Goal: Task Accomplishment & Management: Use online tool/utility

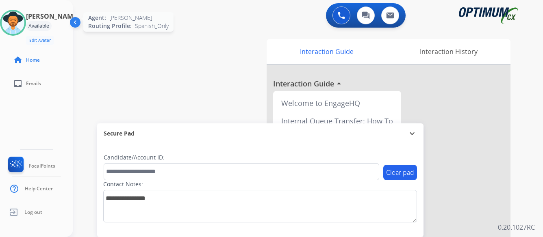
click at [24, 25] on img at bounding box center [13, 22] width 23 height 23
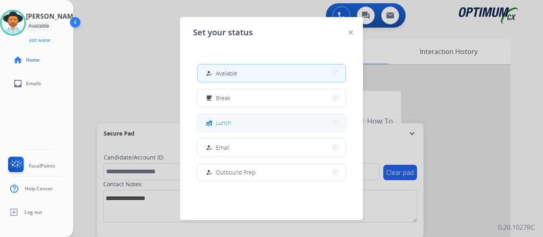
click at [254, 122] on button "fastfood Lunch" at bounding box center [271, 122] width 148 height 17
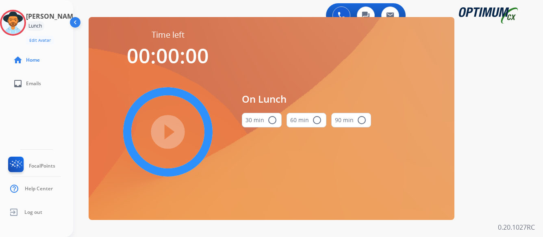
click at [272, 118] on mat-icon "radio_button_unchecked" at bounding box center [272, 120] width 10 height 10
click at [168, 131] on mat-icon "play_circle_filled" at bounding box center [168, 132] width 10 height 10
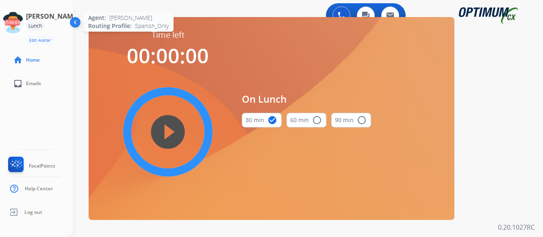
click at [24, 23] on icon at bounding box center [13, 23] width 26 height 26
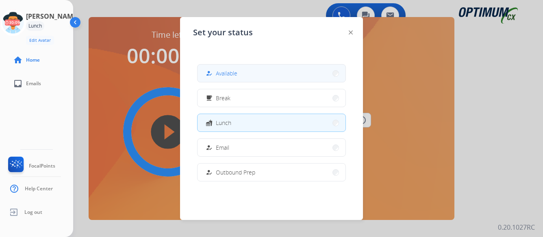
click at [273, 73] on button "how_to_reg Available" at bounding box center [271, 73] width 148 height 17
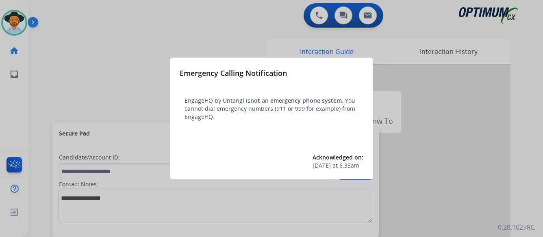
click at [445, 173] on div at bounding box center [271, 118] width 543 height 237
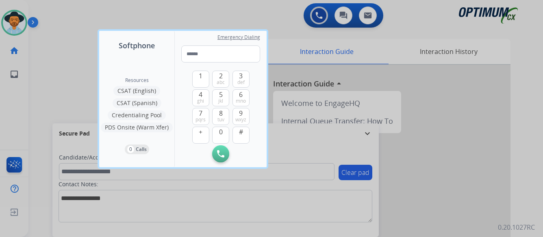
click at [445, 173] on div at bounding box center [271, 118] width 543 height 237
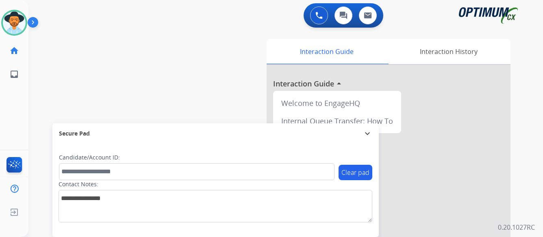
click at [33, 21] on img at bounding box center [35, 23] width 14 height 15
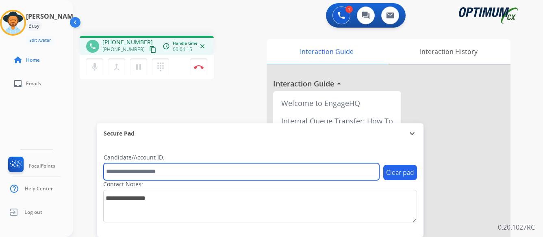
paste input "*******"
type input "*******"
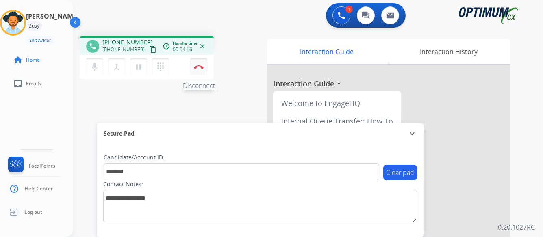
click at [199, 66] on img at bounding box center [199, 67] width 10 height 4
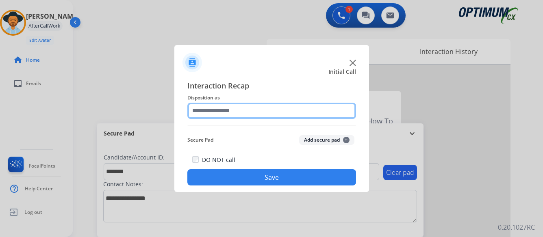
click at [246, 110] on input "text" at bounding box center [271, 111] width 169 height 16
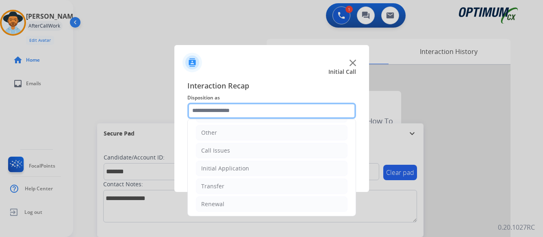
scroll to position [55, 0]
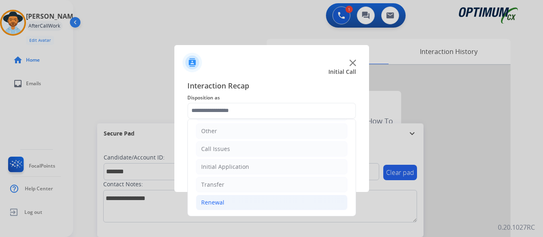
click at [210, 201] on div "Renewal" at bounding box center [212, 203] width 23 height 8
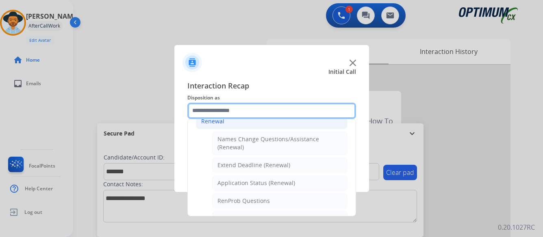
scroll to position [177, 0]
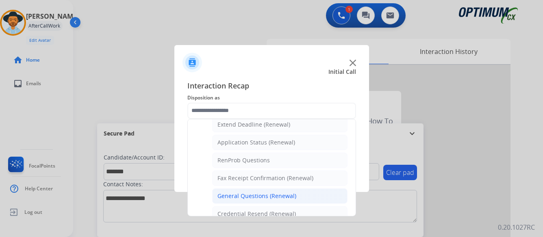
click at [260, 197] on div "General Questions (Renewal)" at bounding box center [256, 196] width 79 height 8
type input "**********"
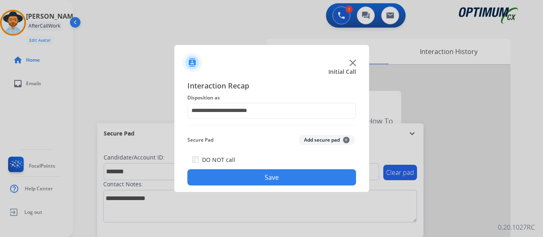
click at [271, 175] on button "Save" at bounding box center [271, 177] width 169 height 16
